Goal: Task Accomplishment & Management: Manage account settings

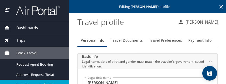
select select "US"
select select "CN"
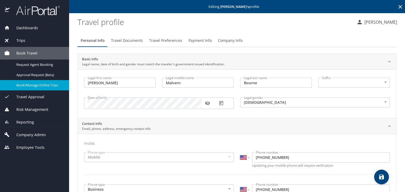
click at [41, 84] on div "Company Admin" at bounding box center [34, 134] width 69 height 13
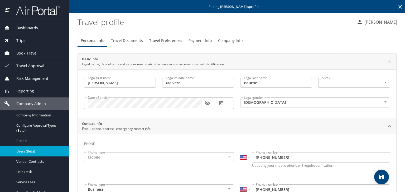
click at [31, 84] on link "Users (Beta)" at bounding box center [34, 151] width 69 height 10
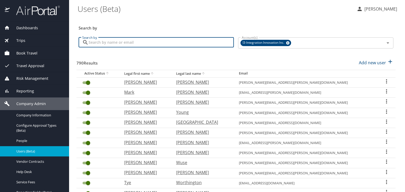
click at [128, 40] on input "Search by" at bounding box center [161, 42] width 145 height 10
type input "[PERSON_NAME]"
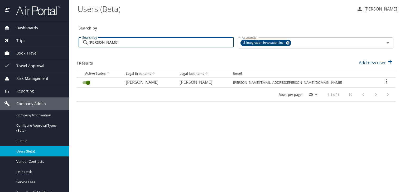
click at [226, 80] on icon "User Search Table" at bounding box center [386, 81] width 6 height 6
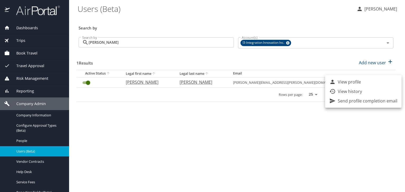
click at [226, 83] on p "View profile" at bounding box center [349, 82] width 23 height 6
select select "US"
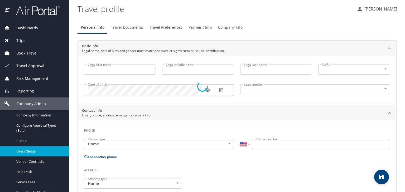
click at [192, 30] on div at bounding box center [202, 86] width 405 height 211
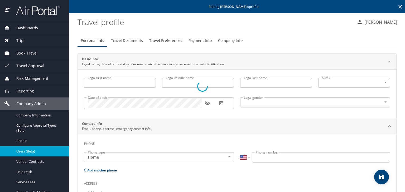
type input "[PERSON_NAME]"
type input "L."
type input "[PERSON_NAME]"
type input "[DEMOGRAPHIC_DATA]"
select select "US"
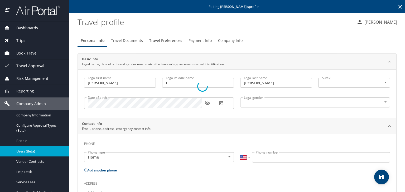
select select "US"
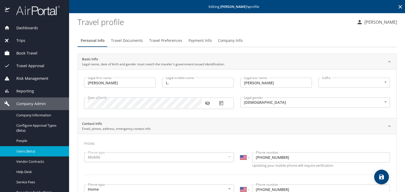
click at [198, 40] on span "Payment Info" at bounding box center [199, 40] width 23 height 7
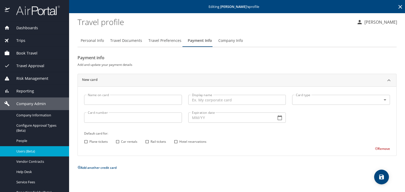
click at [32, 51] on span "Book Travel" at bounding box center [24, 53] width 28 height 6
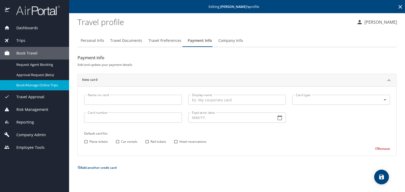
click at [36, 83] on span "Book/Manage Online Trips" at bounding box center [39, 85] width 46 height 5
